Goal: Transaction & Acquisition: Obtain resource

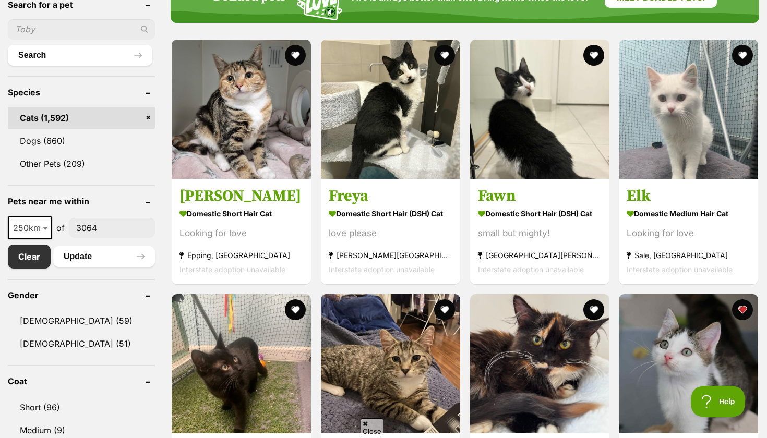
scroll to position [375, 0]
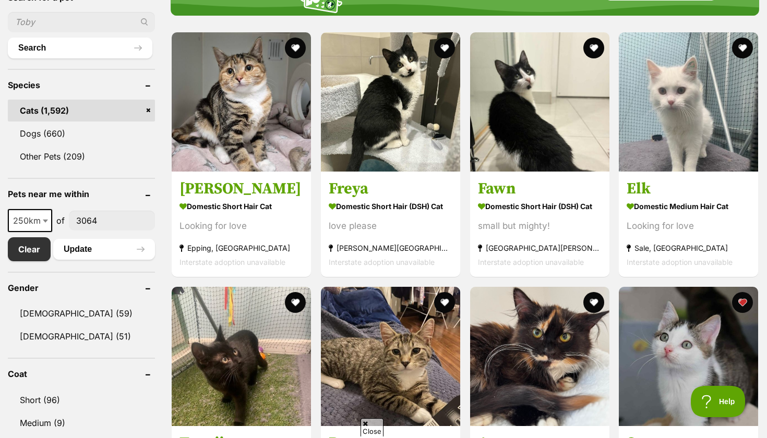
click at [32, 222] on span "250km" at bounding box center [30, 221] width 42 height 15
select select "25"
click at [76, 246] on button "Update" at bounding box center [104, 249] width 102 height 21
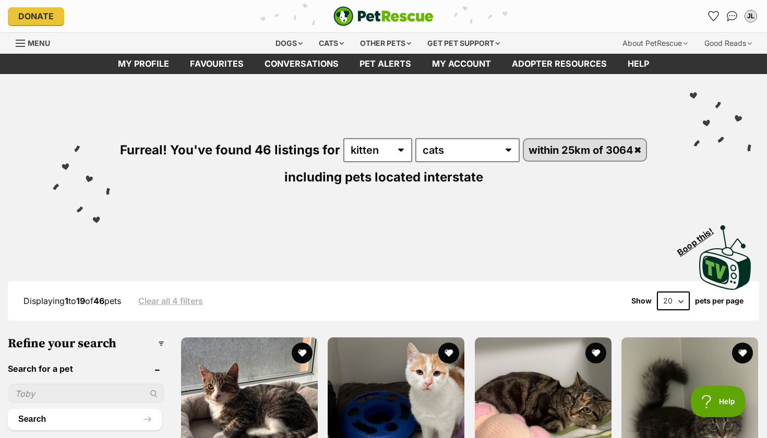
select select "60"
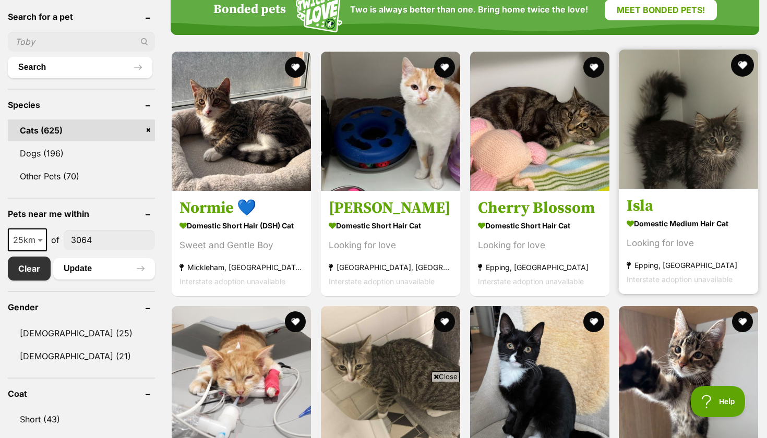
click at [742, 64] on button "favourite" at bounding box center [742, 65] width 23 height 23
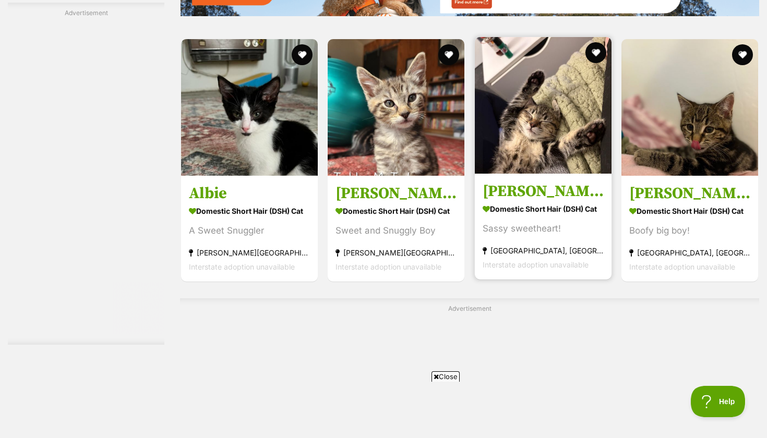
scroll to position [1671, 0]
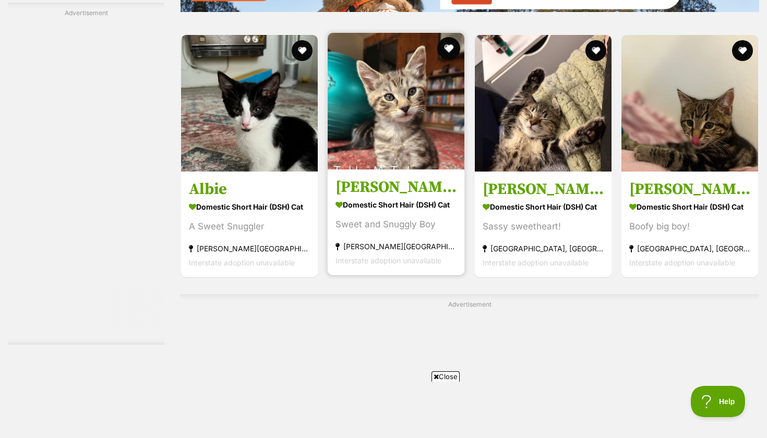
click at [450, 52] on button "favourite" at bounding box center [449, 48] width 23 height 23
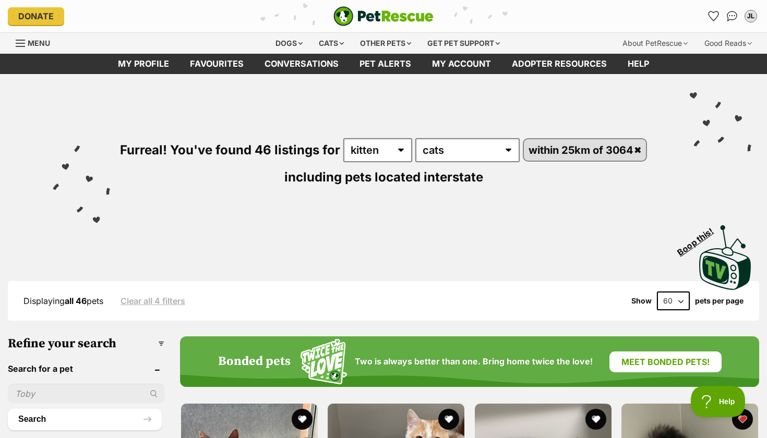
scroll to position [0, 0]
click at [715, 13] on icon "Favourites" at bounding box center [713, 16] width 13 height 12
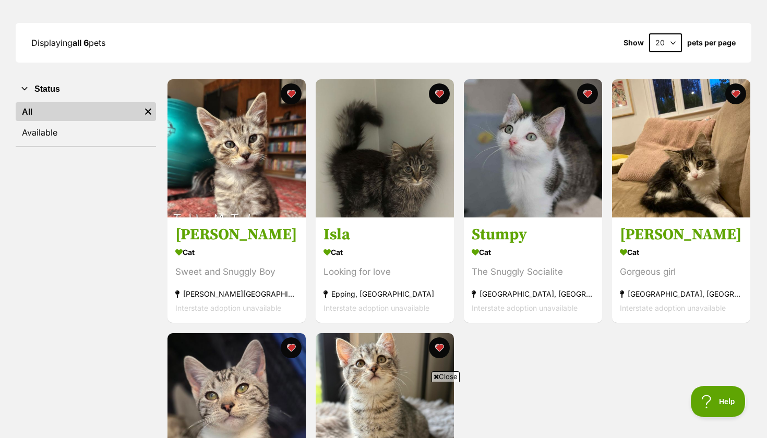
scroll to position [214, 0]
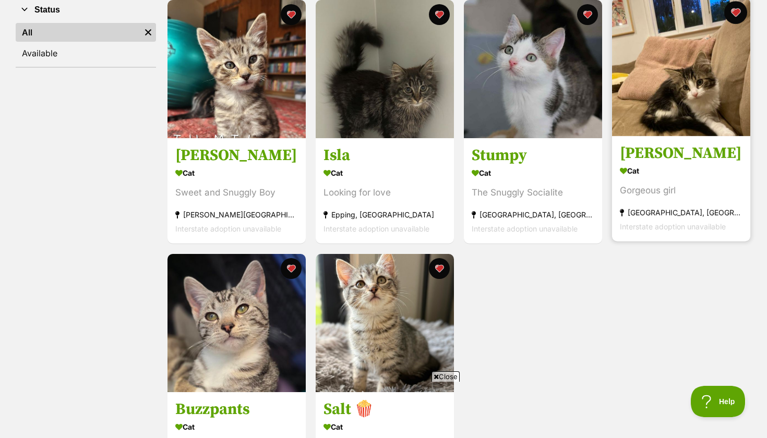
click at [737, 12] on button "favourite" at bounding box center [736, 12] width 23 height 23
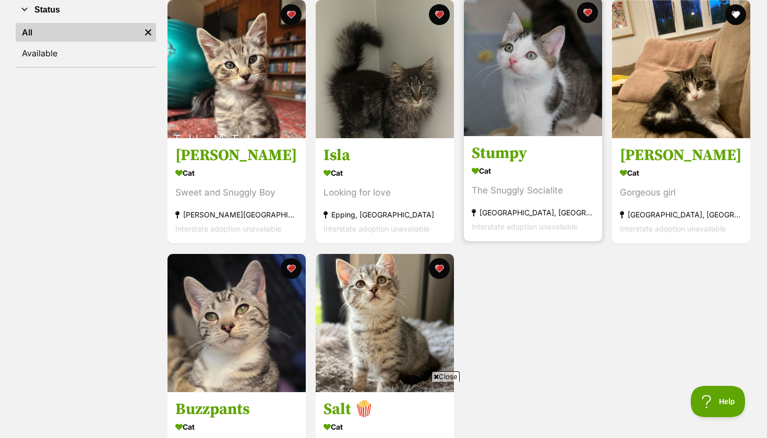
click at [549, 82] on img at bounding box center [533, 67] width 138 height 138
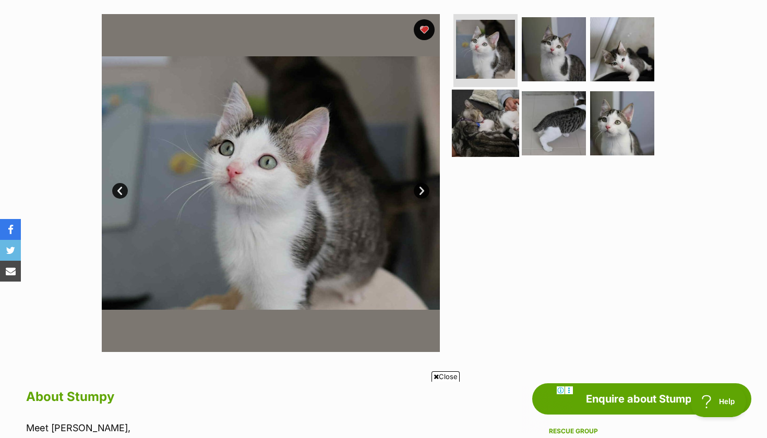
scroll to position [190, 0]
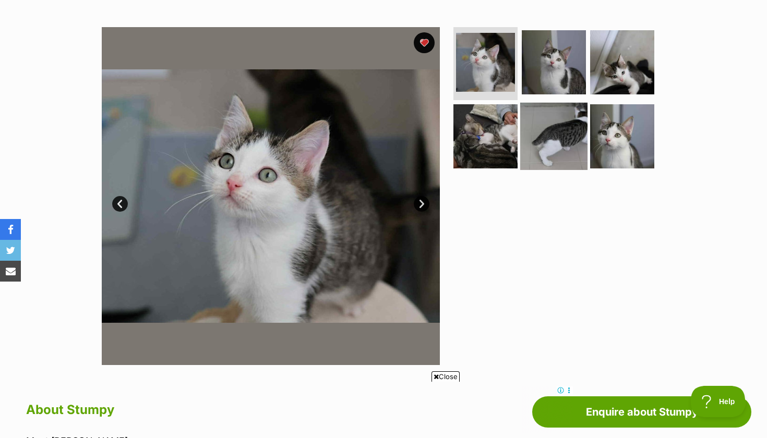
click at [556, 124] on img at bounding box center [553, 135] width 67 height 67
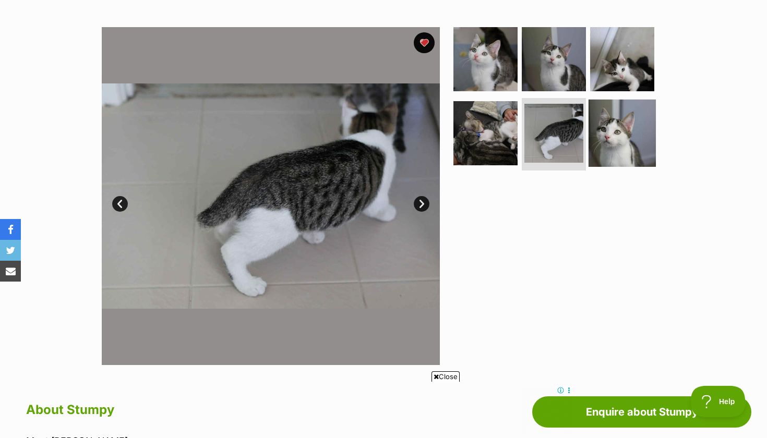
scroll to position [0, 0]
click at [596, 125] on img at bounding box center [622, 132] width 67 height 67
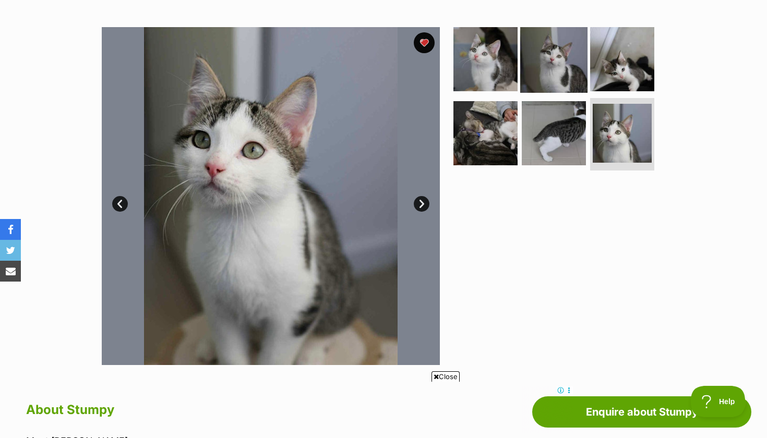
click at [570, 79] on img at bounding box center [553, 59] width 67 height 67
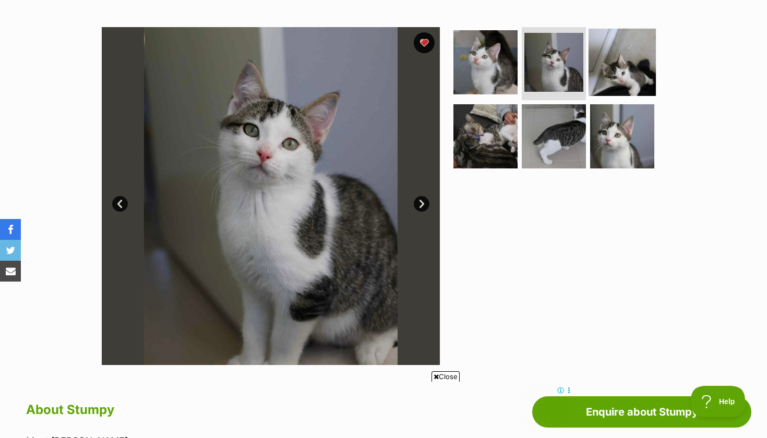
click at [608, 76] on img at bounding box center [622, 62] width 67 height 67
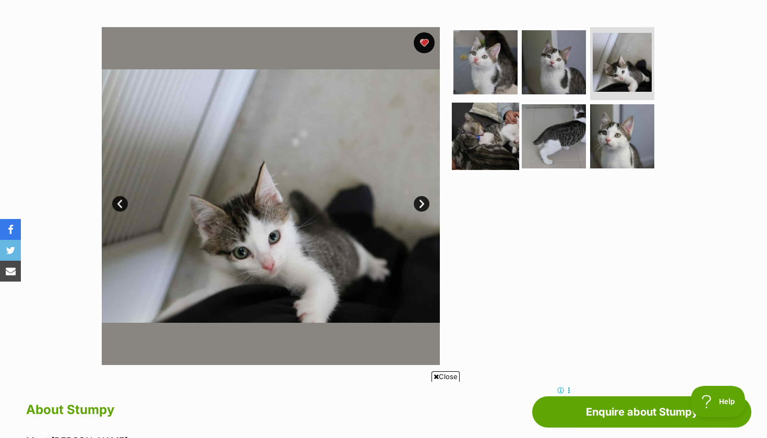
click at [496, 135] on img at bounding box center [485, 135] width 67 height 67
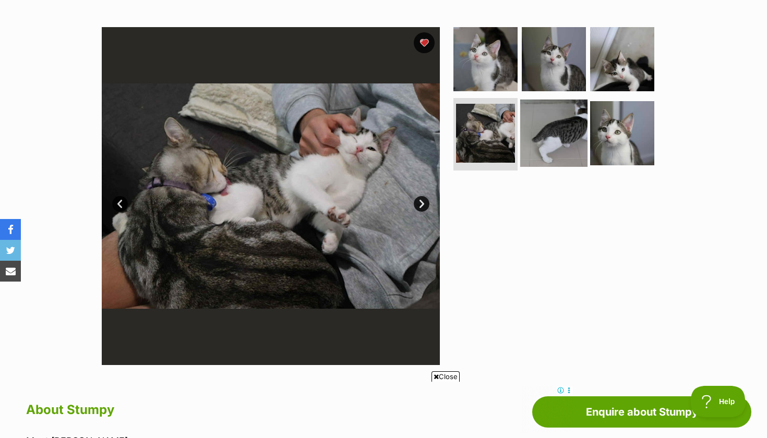
click at [533, 135] on img at bounding box center [553, 132] width 67 height 67
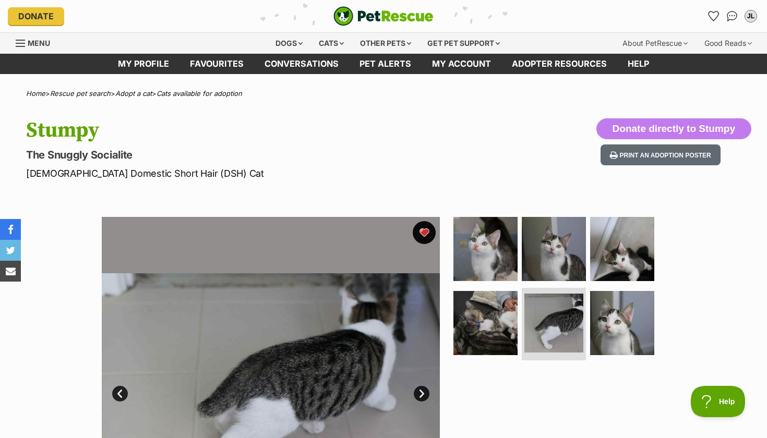
click at [419, 229] on button "favourite" at bounding box center [424, 232] width 23 height 23
click at [716, 14] on icon "Favourites" at bounding box center [713, 16] width 13 height 12
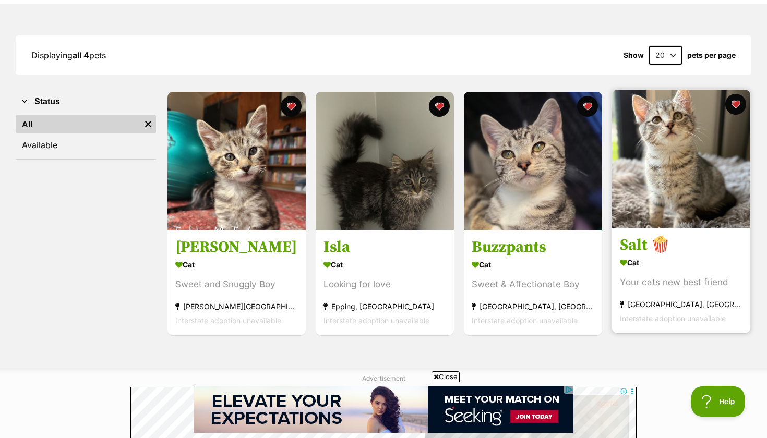
click at [650, 216] on img at bounding box center [681, 159] width 138 height 138
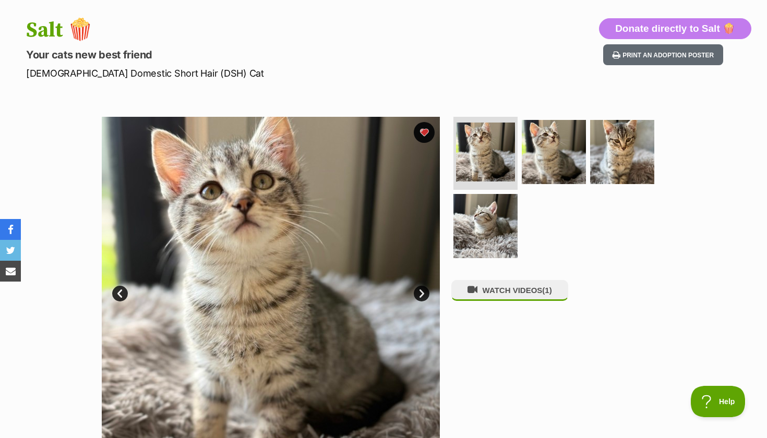
scroll to position [10, 0]
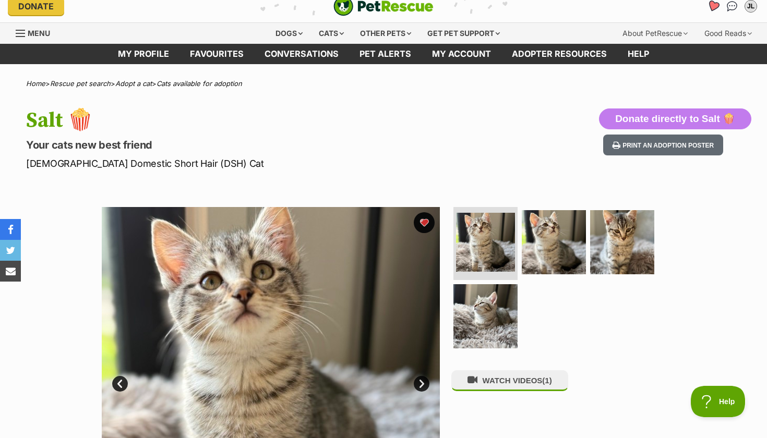
click at [716, 8] on icon "Favourites" at bounding box center [713, 6] width 13 height 12
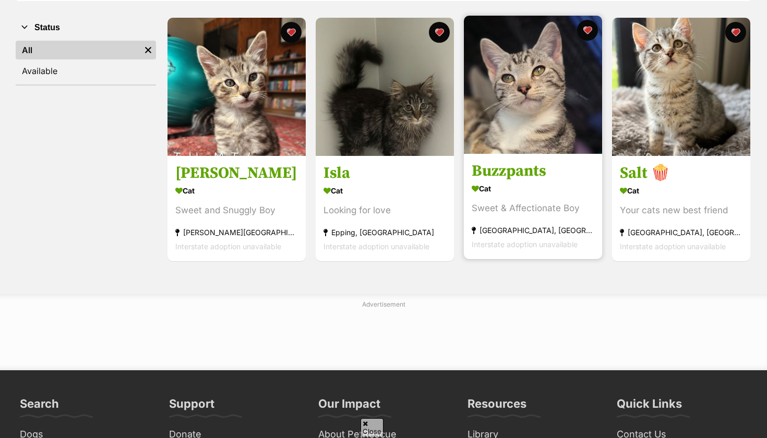
scroll to position [196, 0]
click at [530, 148] on img at bounding box center [533, 85] width 138 height 138
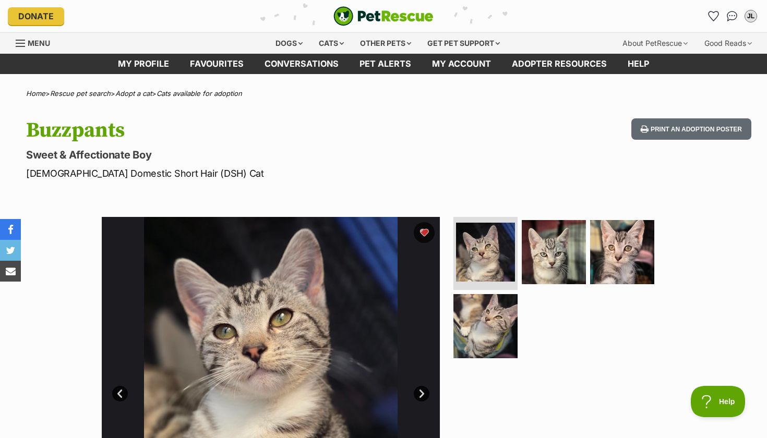
scroll to position [9, 0]
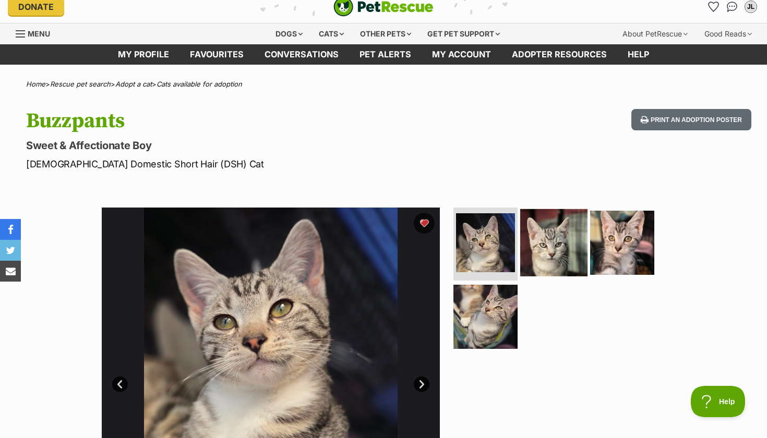
click at [541, 246] on img at bounding box center [553, 242] width 67 height 67
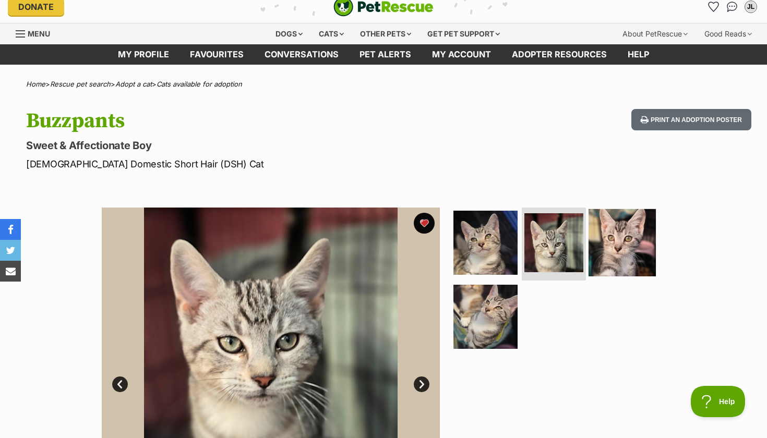
click at [602, 247] on img at bounding box center [622, 242] width 67 height 67
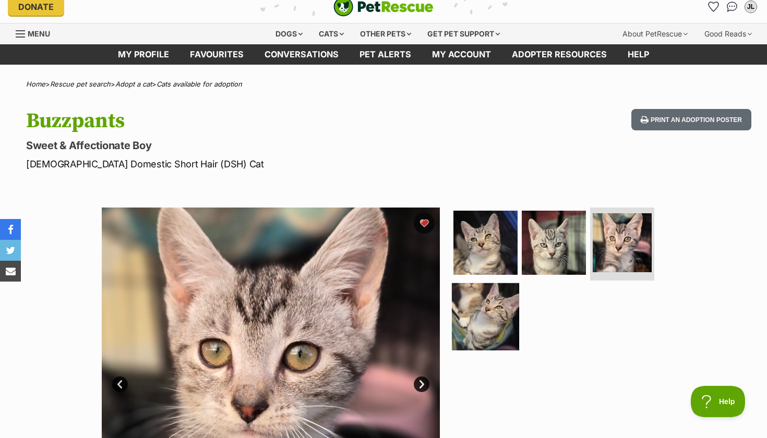
click at [469, 322] on img at bounding box center [485, 316] width 67 height 67
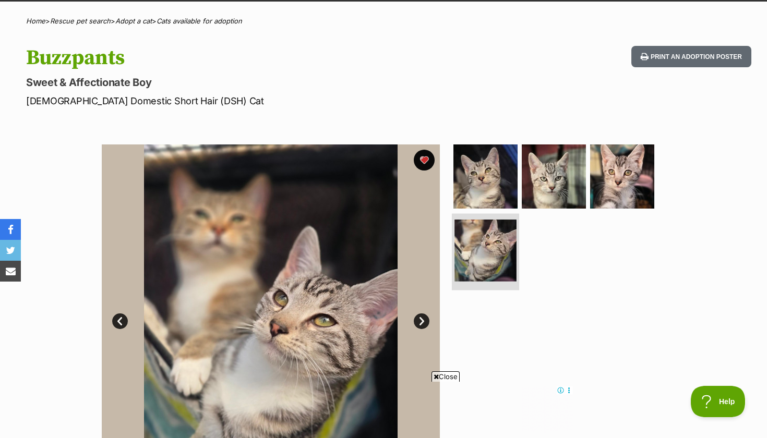
scroll to position [74, 0]
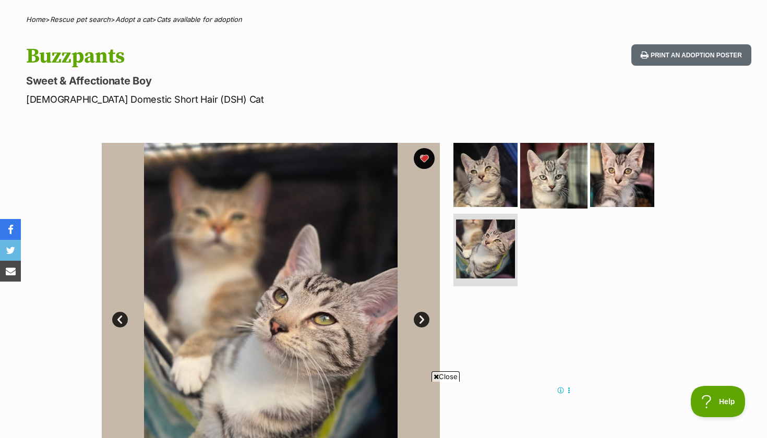
click at [544, 183] on img at bounding box center [553, 174] width 67 height 67
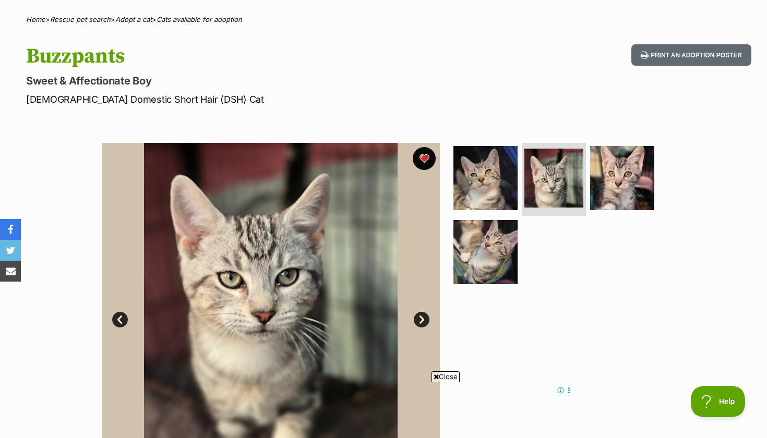
click at [427, 157] on button "favourite" at bounding box center [424, 158] width 23 height 23
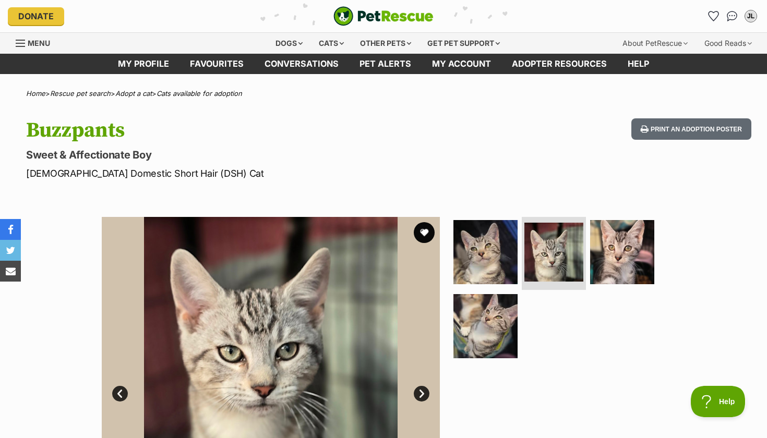
scroll to position [0, 0]
click at [714, 13] on icon "Favourites" at bounding box center [713, 16] width 13 height 12
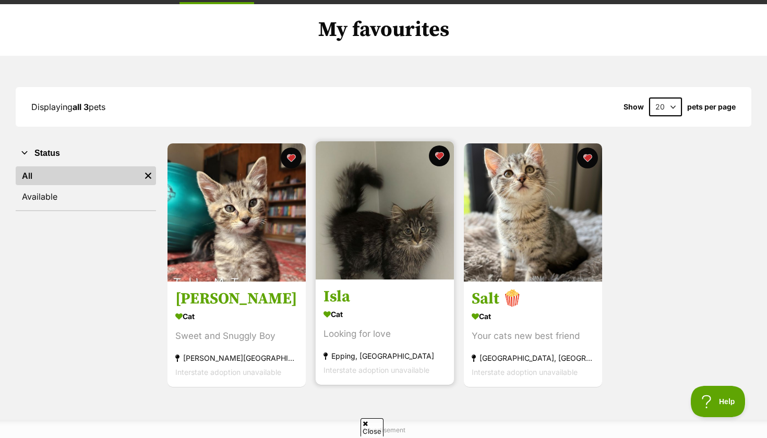
click at [414, 211] on img at bounding box center [385, 210] width 138 height 138
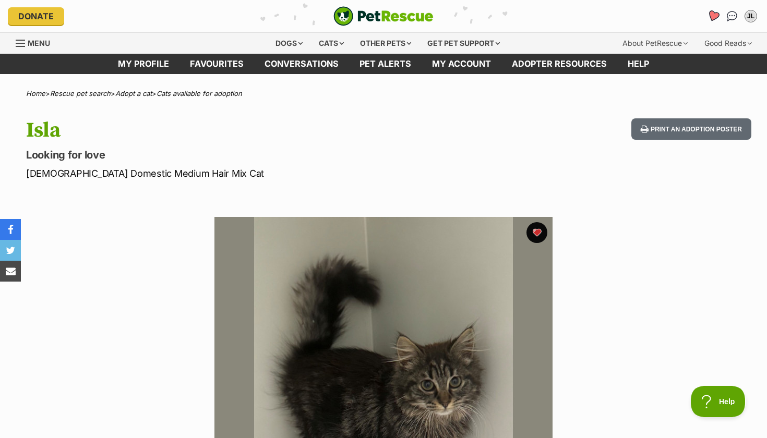
click at [714, 14] on icon "Favourites" at bounding box center [713, 16] width 13 height 12
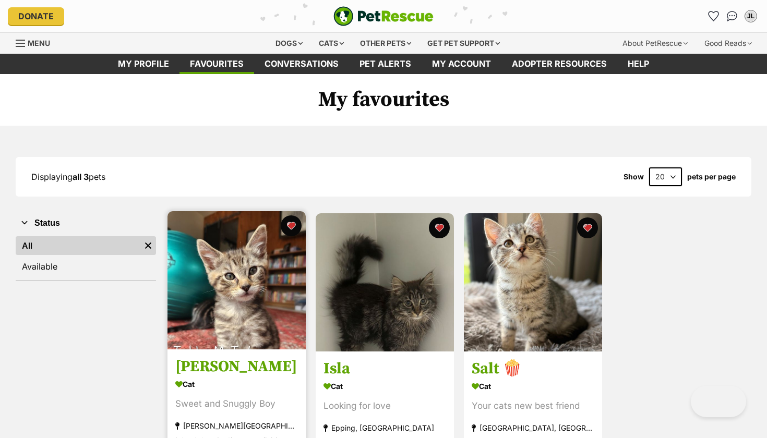
click at [258, 272] on img at bounding box center [237, 280] width 138 height 138
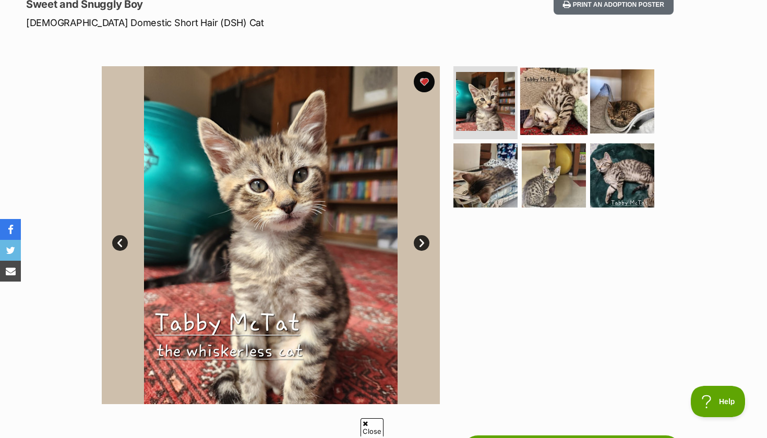
click at [551, 76] on img at bounding box center [553, 101] width 67 height 67
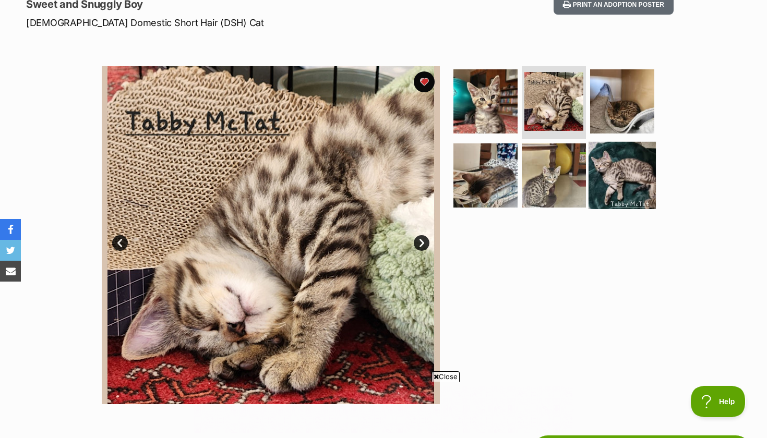
drag, startPoint x: 614, startPoint y: 100, endPoint x: 608, endPoint y: 141, distance: 41.8
click at [614, 100] on img at bounding box center [622, 101] width 64 height 64
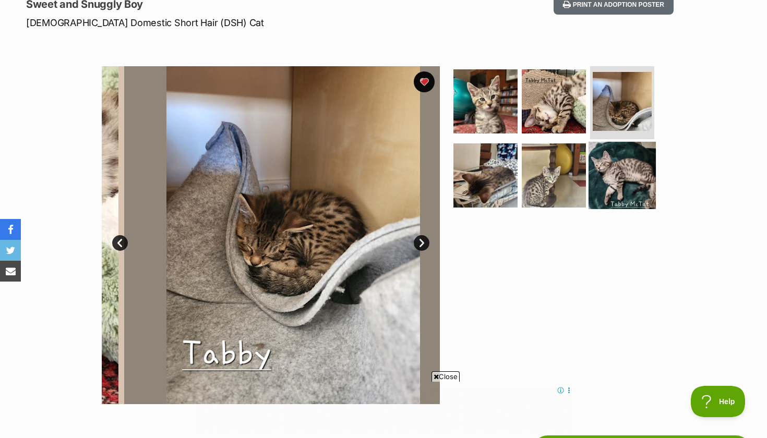
click at [608, 161] on img at bounding box center [622, 174] width 67 height 67
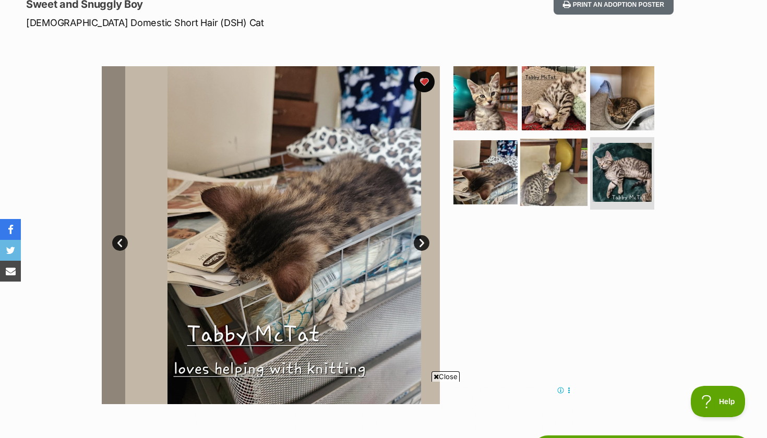
click at [553, 167] on img at bounding box center [553, 171] width 67 height 67
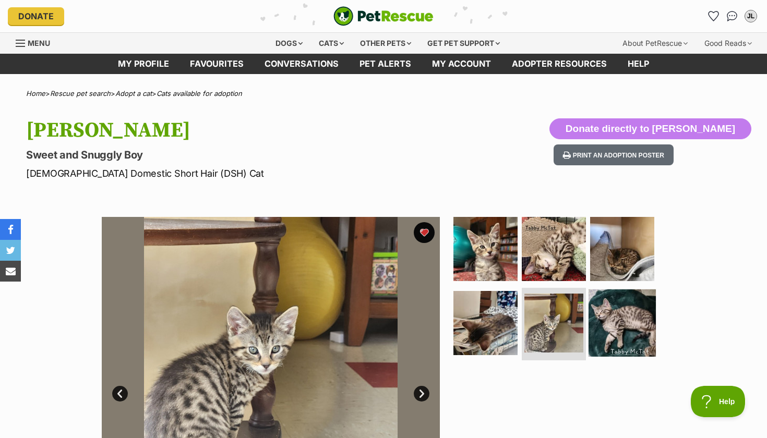
click at [638, 310] on img at bounding box center [622, 322] width 67 height 67
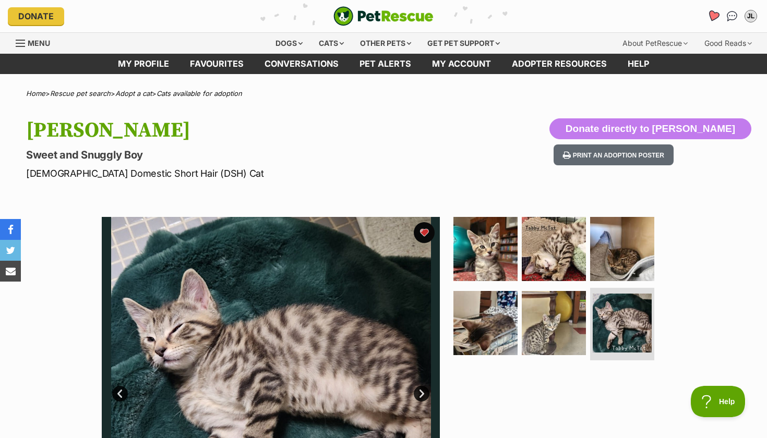
click at [713, 19] on icon "Favourites" at bounding box center [713, 16] width 13 height 12
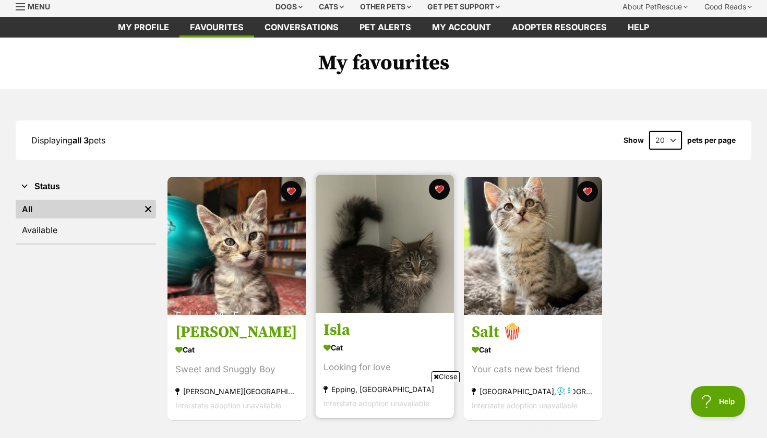
click at [434, 272] on img at bounding box center [385, 244] width 138 height 138
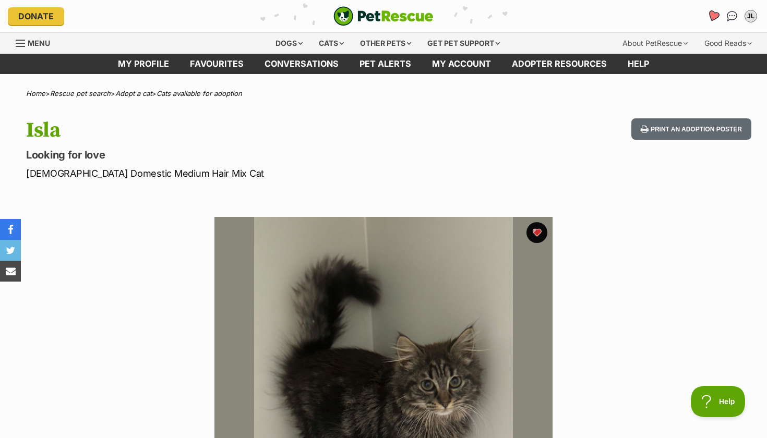
click at [710, 23] on link "Favourites" at bounding box center [713, 16] width 21 height 21
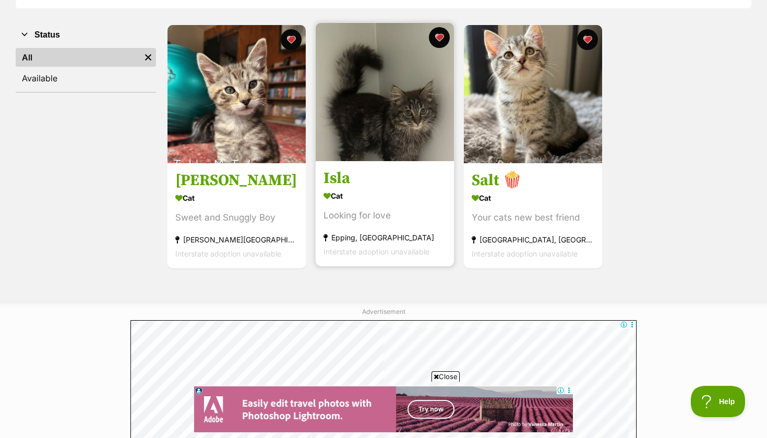
scroll to position [190, 0]
